Goal: Information Seeking & Learning: Compare options

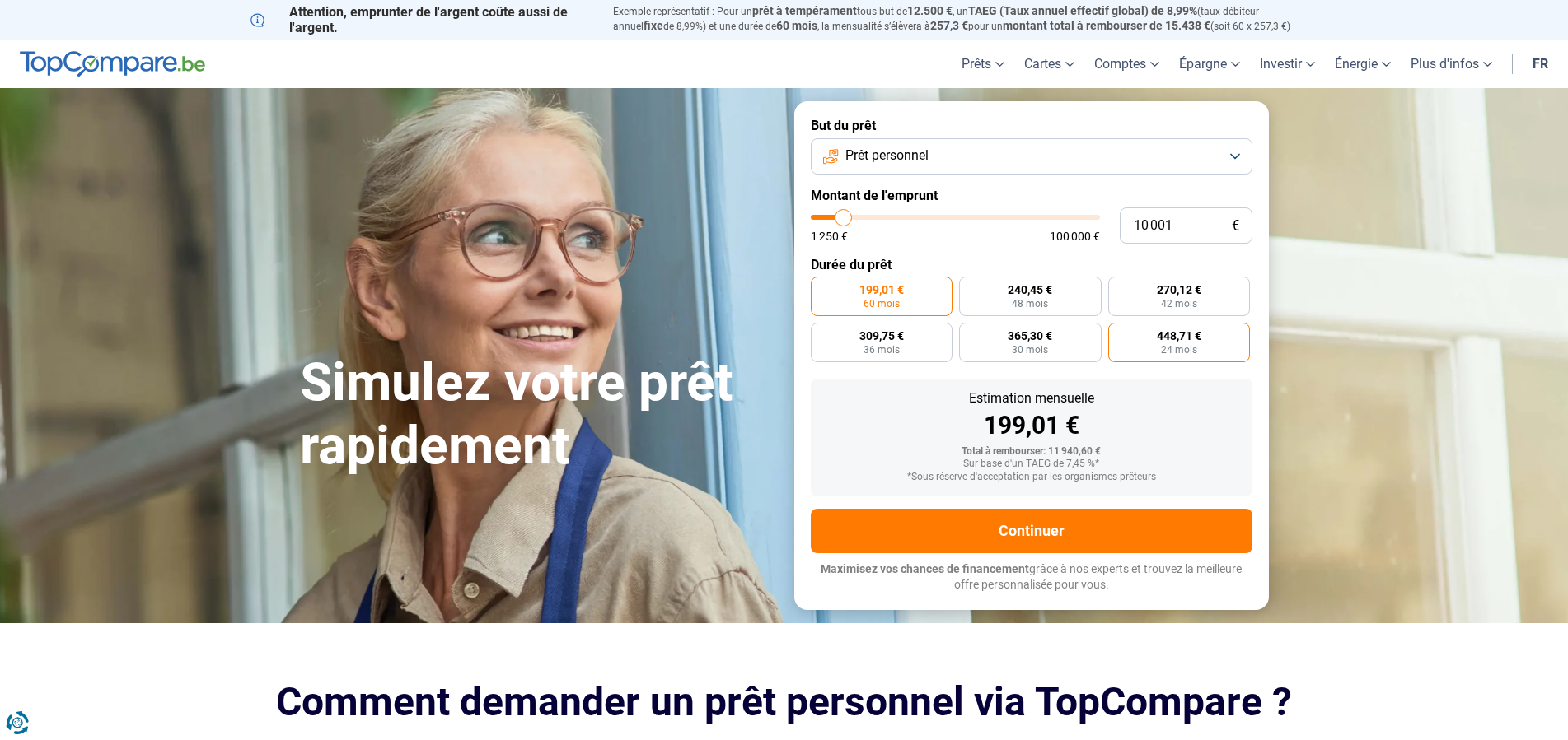
click at [1159, 325] on label "448,71 € 24 mois" at bounding box center [1179, 342] width 143 height 40
click at [1119, 325] on input "448,71 € 24 mois" at bounding box center [1113, 328] width 11 height 11
radio input "true"
click at [913, 166] on button "Prêt personnel" at bounding box center [1031, 156] width 442 height 36
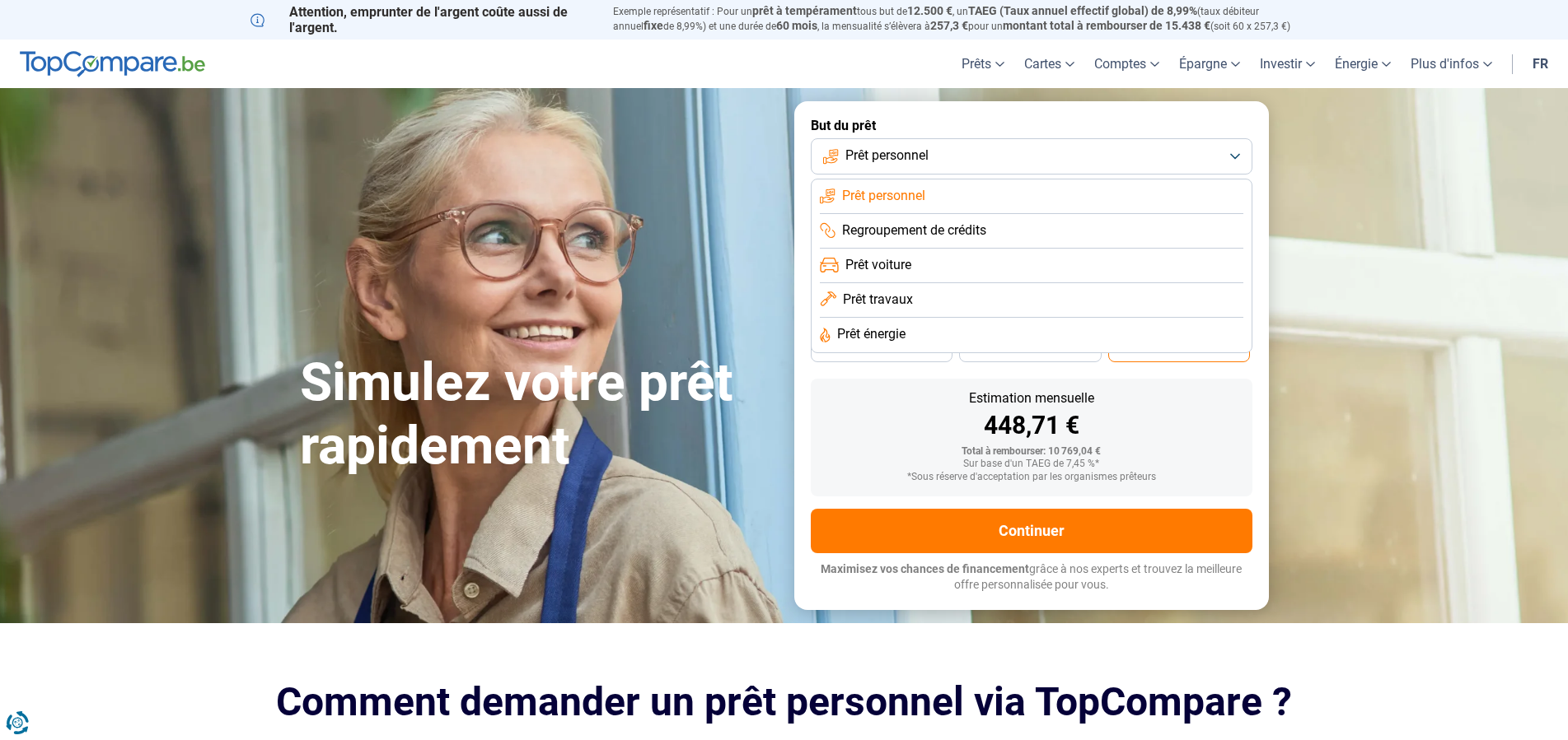
click at [927, 233] on span "Regroupement de crédits" at bounding box center [914, 230] width 145 height 18
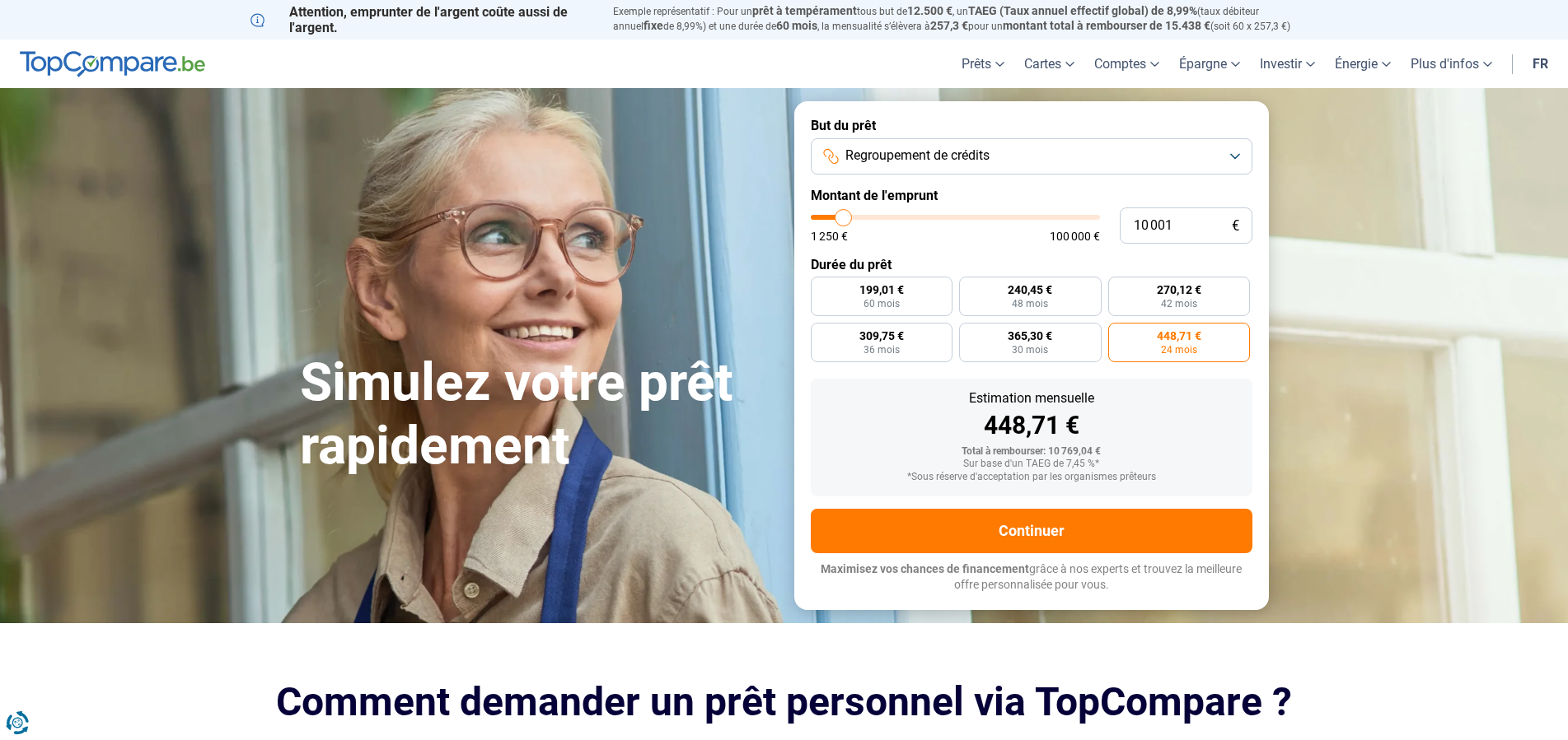
type input "9 500"
type input "9500"
type input "11 750"
type input "11750"
type input "13 500"
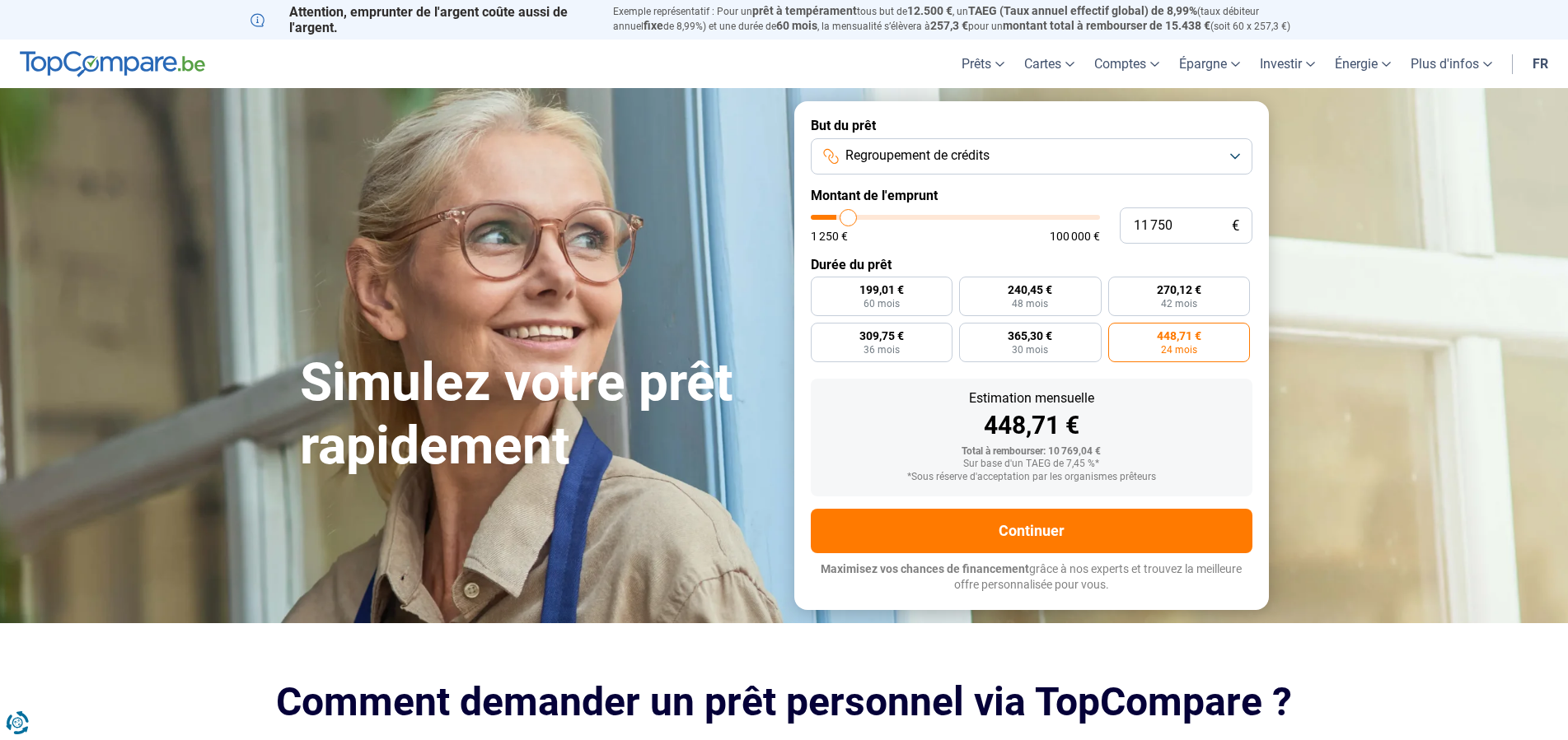
type input "13500"
type input "17 000"
type input "17000"
type input "20 750"
type input "20750"
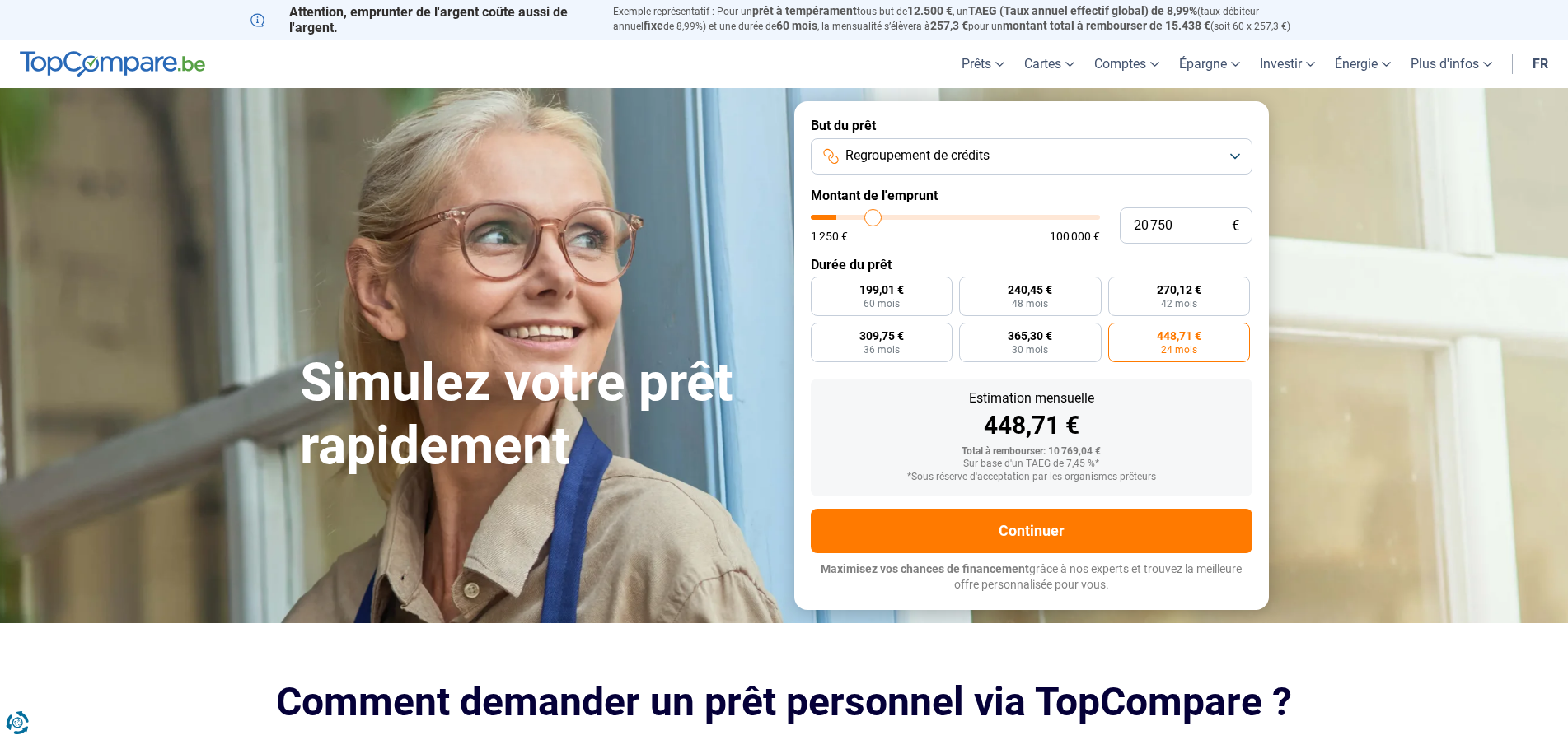
type input "31 750"
type input "31750"
type input "52 500"
type input "52500"
type input "66 500"
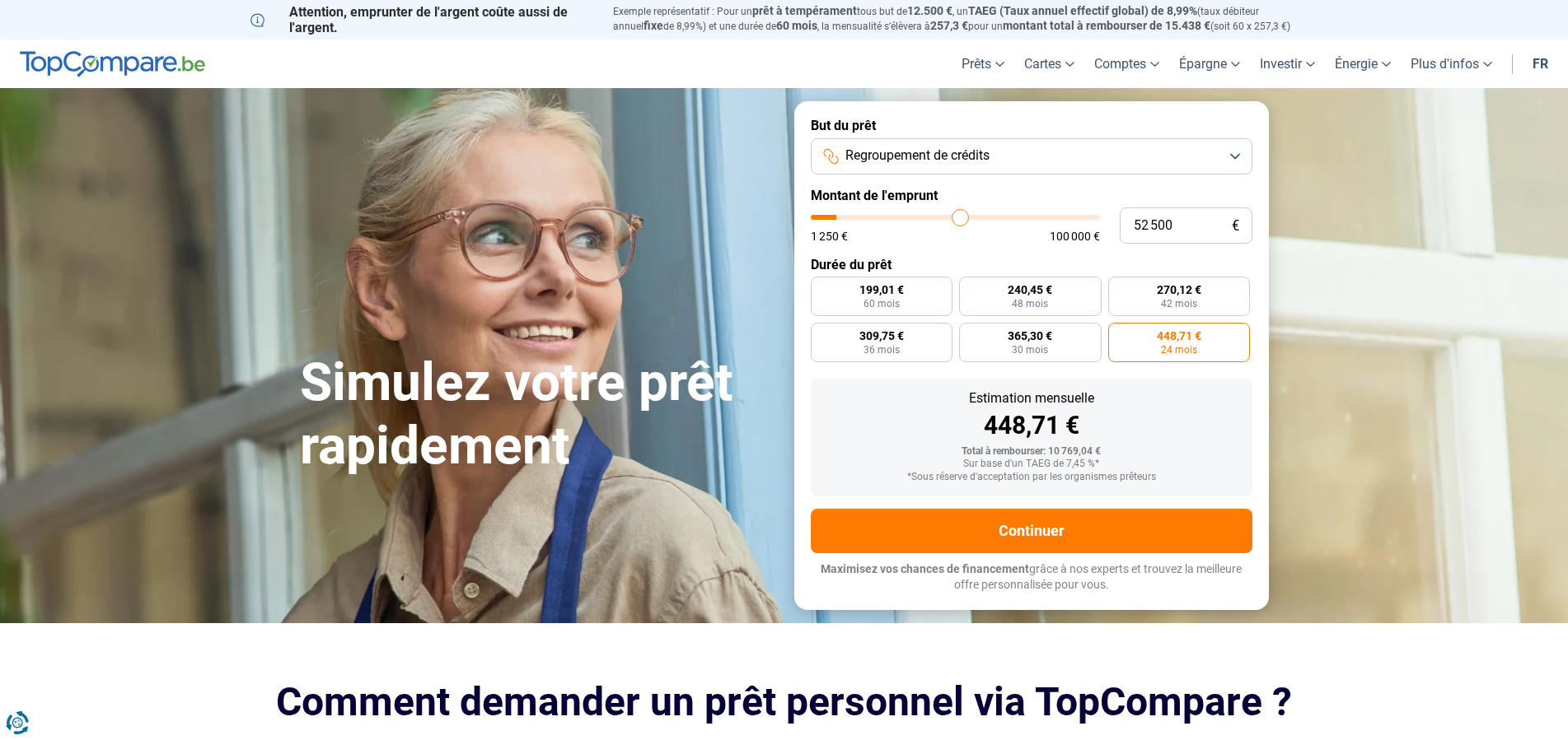
type input "66500"
type input "77 250"
type input "77250"
type input "84 500"
type input "84500"
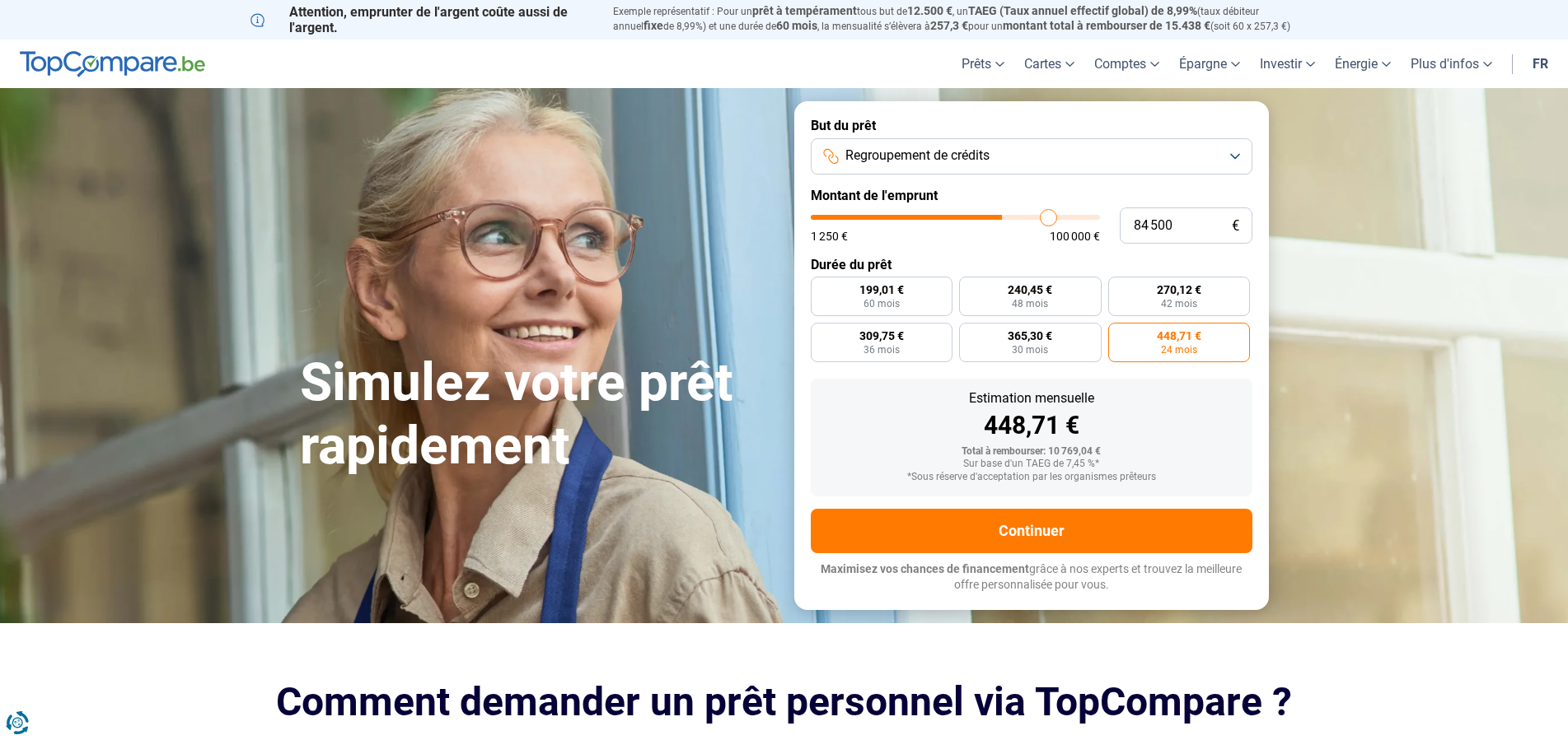
type input "91 500"
type input "91500"
type input "100 000"
drag, startPoint x: 904, startPoint y: 219, endPoint x: 1144, endPoint y: 217, distance: 240.0
type input "100000"
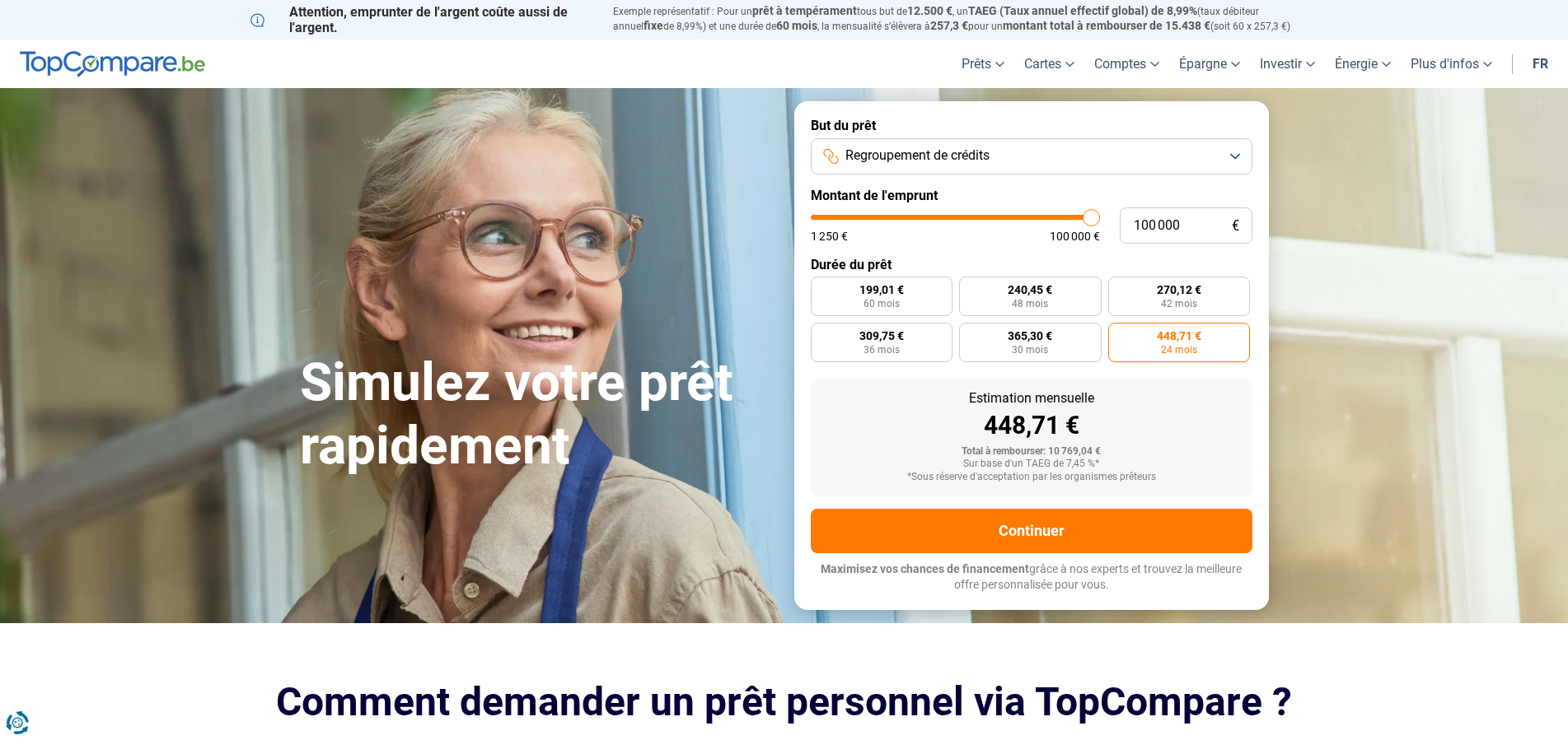
click at [1101, 215] on input "range" at bounding box center [955, 217] width 289 height 5
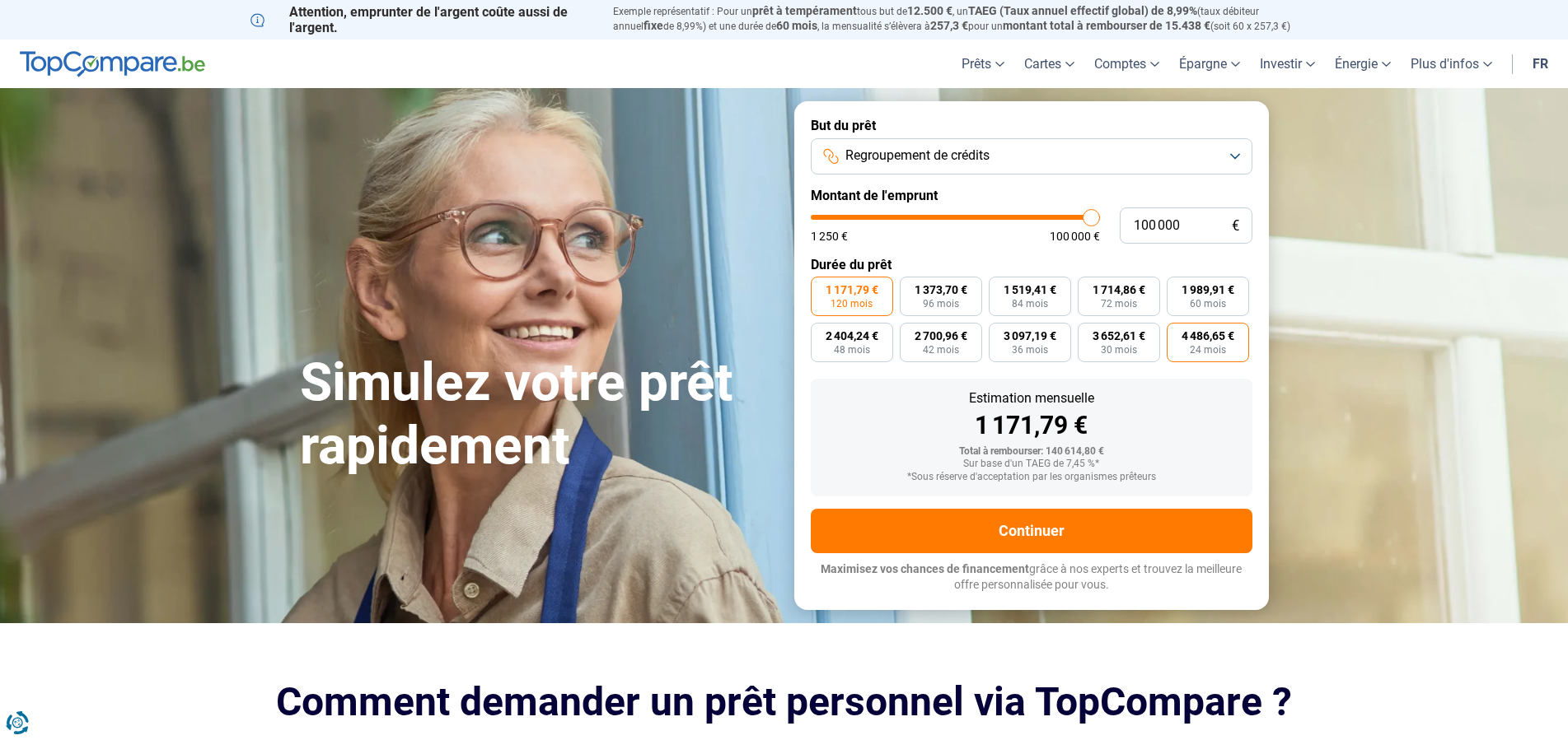
click at [1213, 348] on span "24 mois" at bounding box center [1208, 350] width 36 height 10
click at [1177, 334] on input "4 486,65 € 24 mois" at bounding box center [1172, 328] width 11 height 11
radio input "true"
click at [859, 304] on span "120 mois" at bounding box center [852, 304] width 42 height 10
click at [822, 287] on input "1 171,79 € 120 mois" at bounding box center [816, 282] width 11 height 11
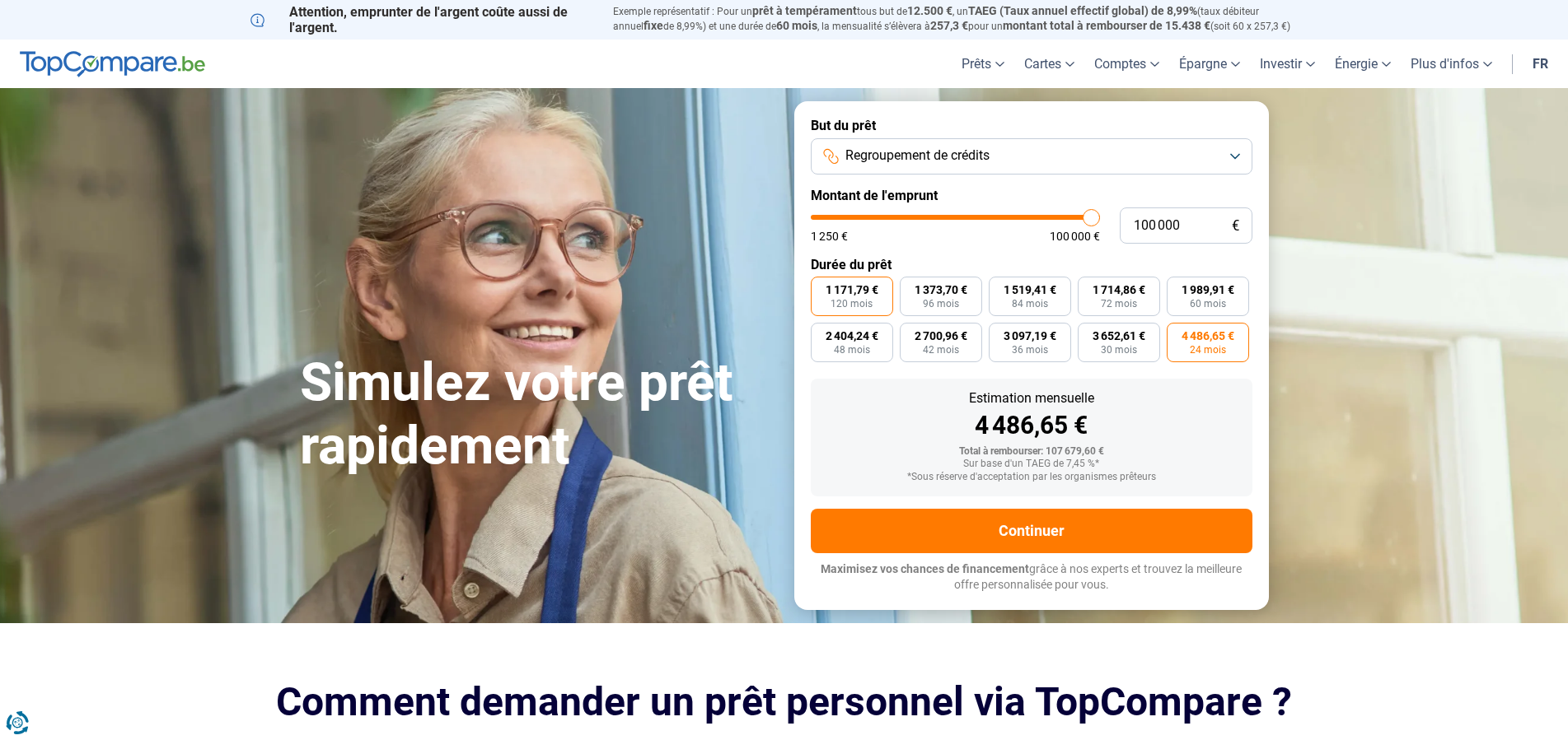
radio input "true"
drag, startPoint x: 1057, startPoint y: 209, endPoint x: 1011, endPoint y: 204, distance: 46.3
click at [1120, 208] on input "100 000" at bounding box center [1186, 226] width 133 height 36
type input "4"
type input "1250"
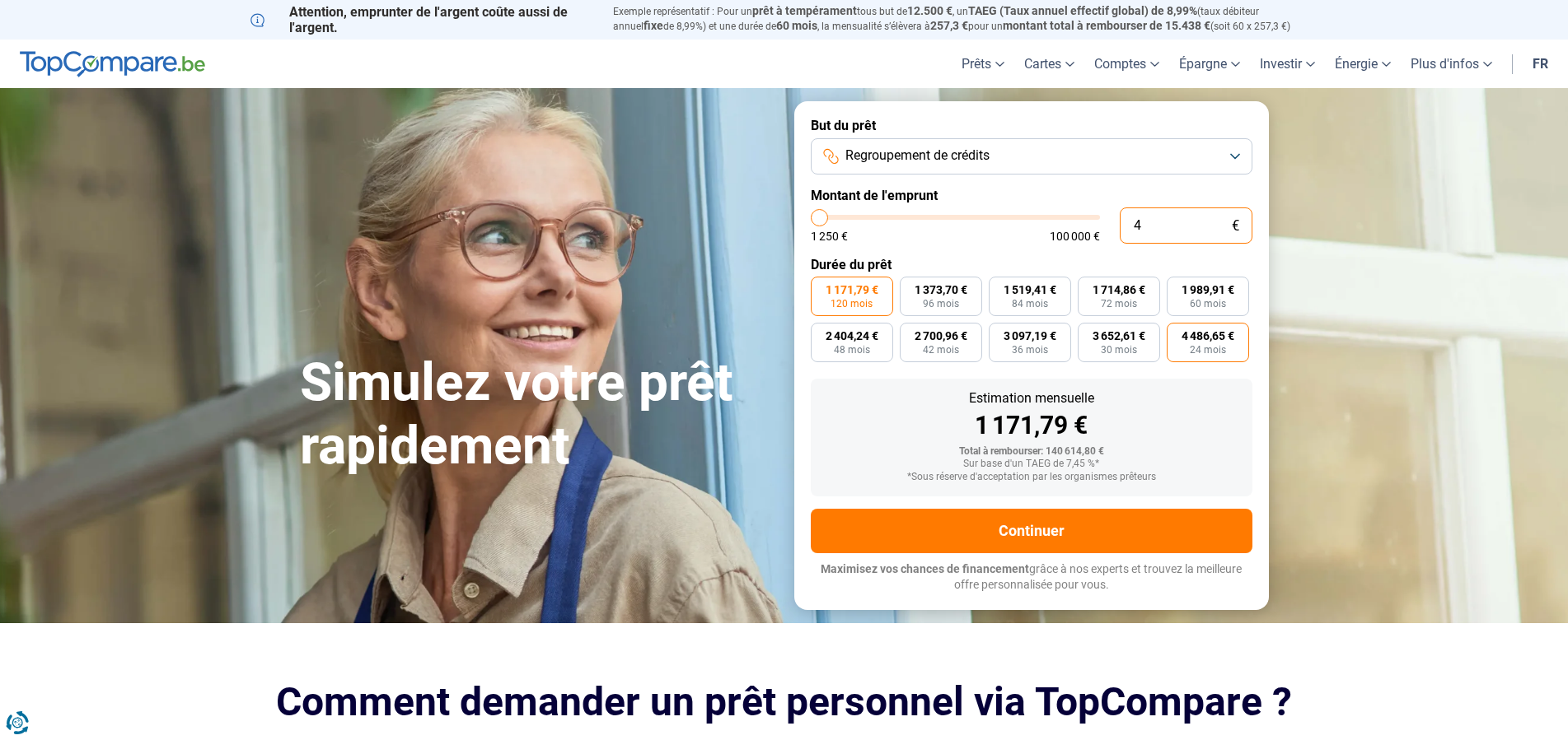
type input "48"
type input "1250"
type input "480"
type input "1250"
type input "4 800"
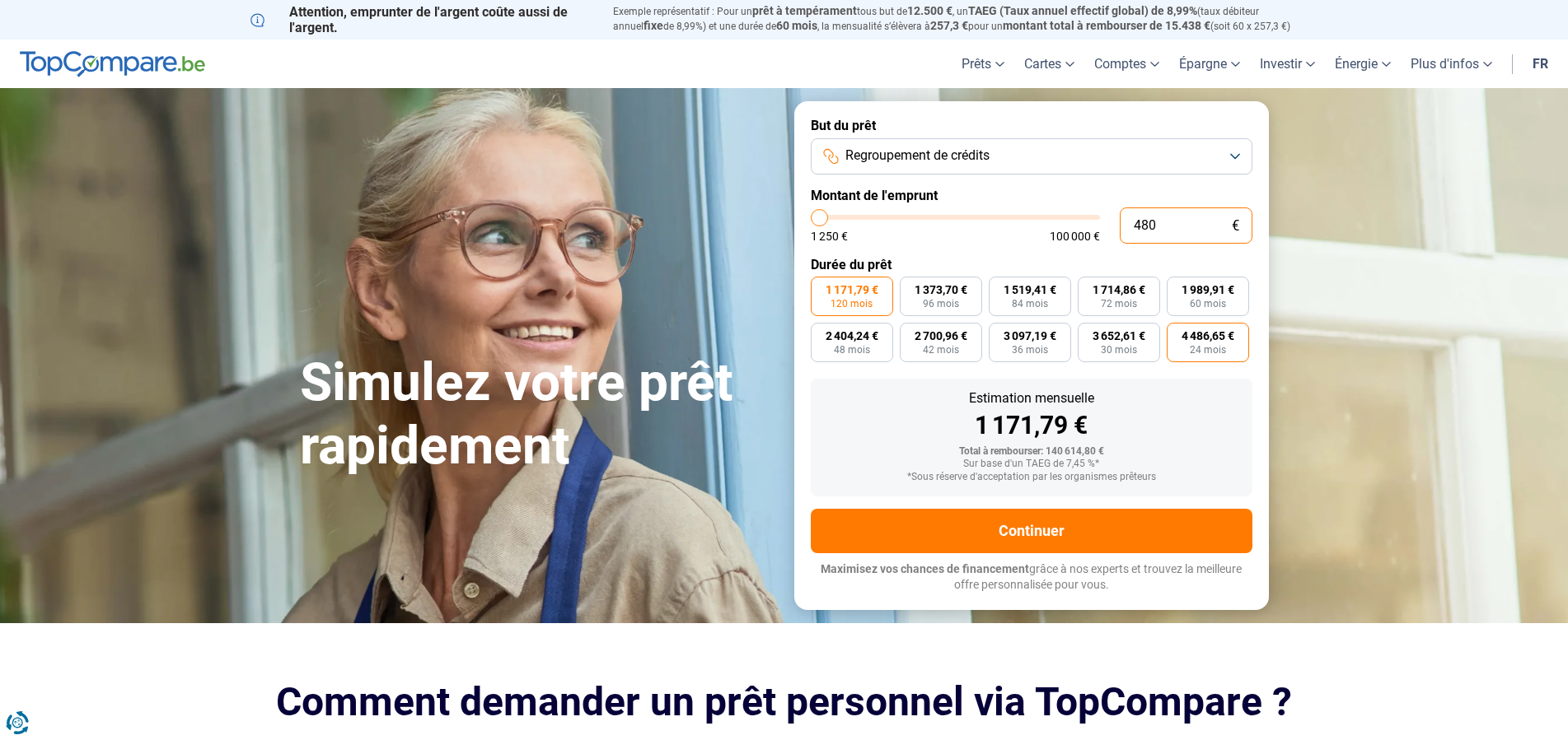
type input "4750"
type input "48 000"
type input "48000"
click at [1020, 242] on div "1 250 € 100 000 €" at bounding box center [955, 237] width 289 height 12
drag, startPoint x: 1177, startPoint y: 224, endPoint x: 1010, endPoint y: 224, distance: 167.0
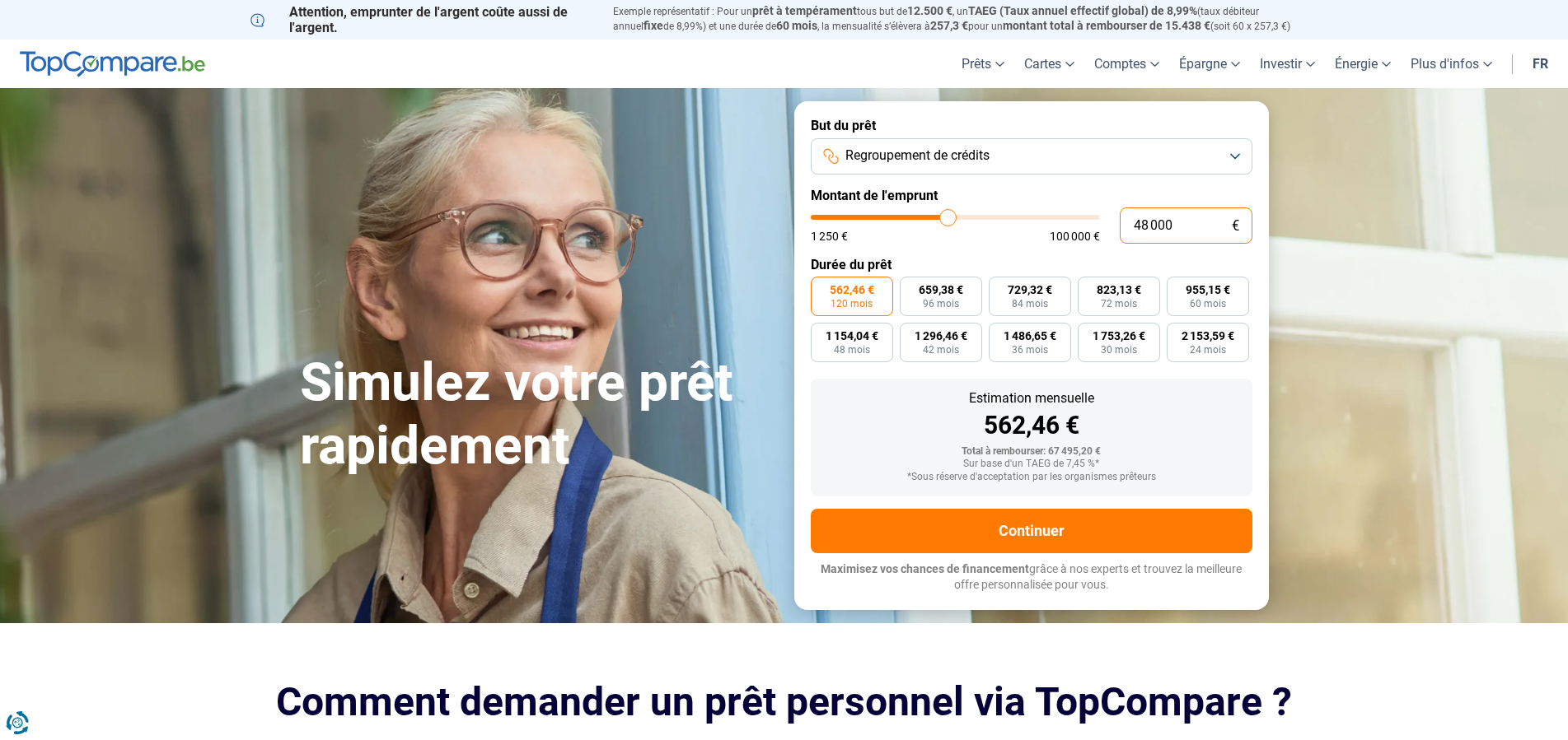
click at [1120, 224] on input "48 000" at bounding box center [1186, 226] width 133 height 36
type input "7"
type input "1250"
type input "75"
type input "1250"
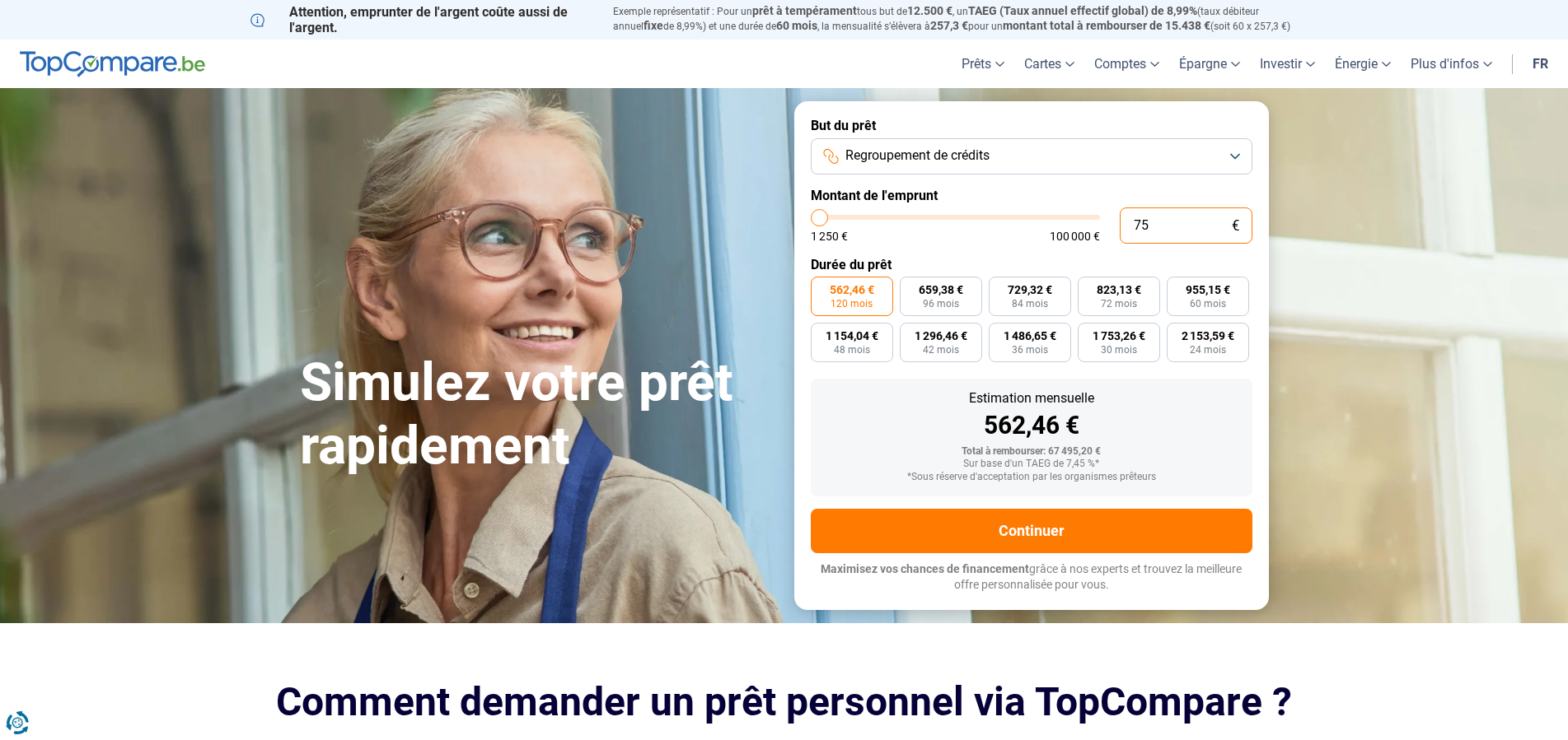
type input "750"
type input "1250"
type input "7 500"
type input "7500"
type input "75 000"
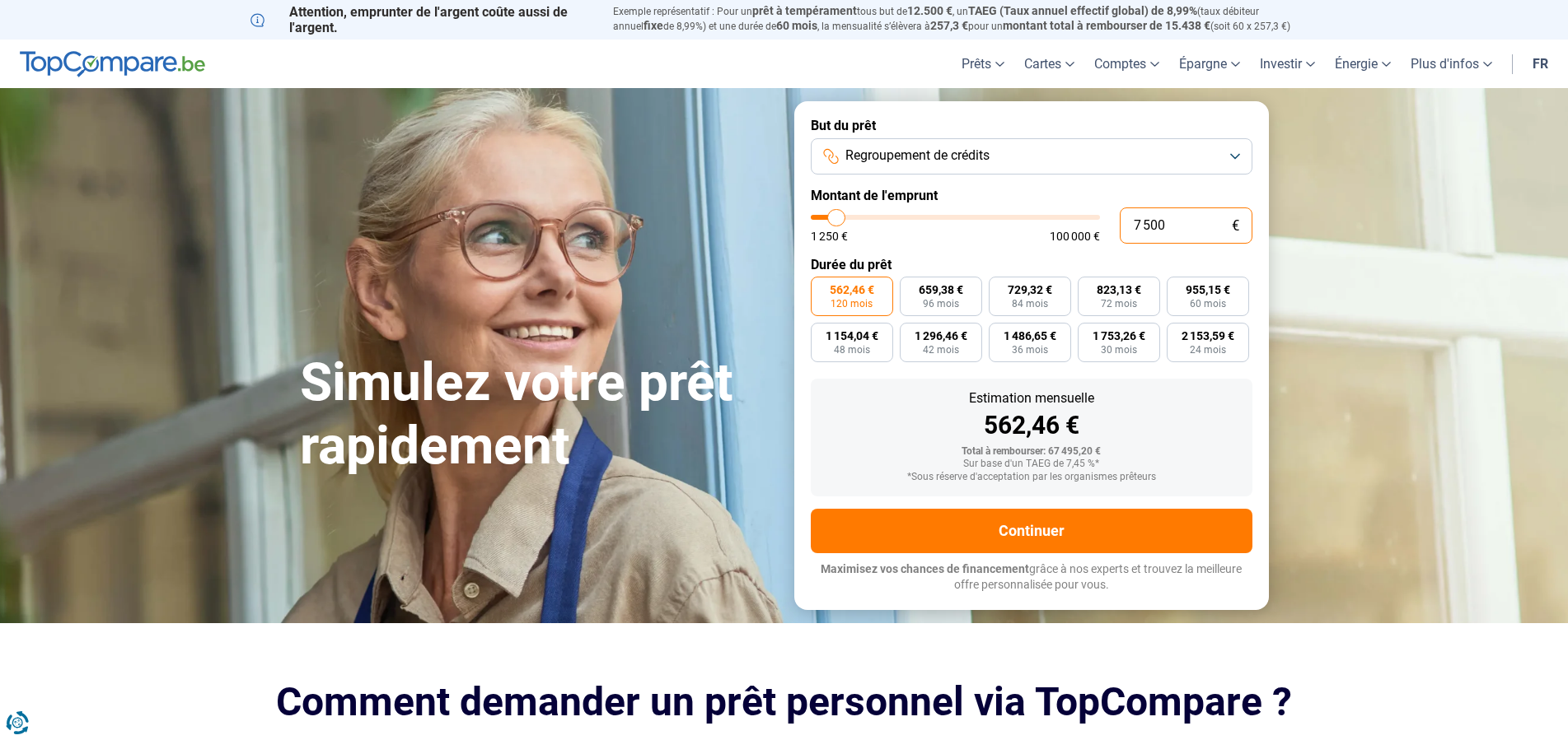
type input "75000"
type input "75 000"
click at [829, 375] on form "But du prêt Regroupement de crédits Montant de l'emprunt 75 000 € 1 250 € 100 0…" at bounding box center [1032, 356] width 475 height 509
